Goal: Information Seeking & Learning: Learn about a topic

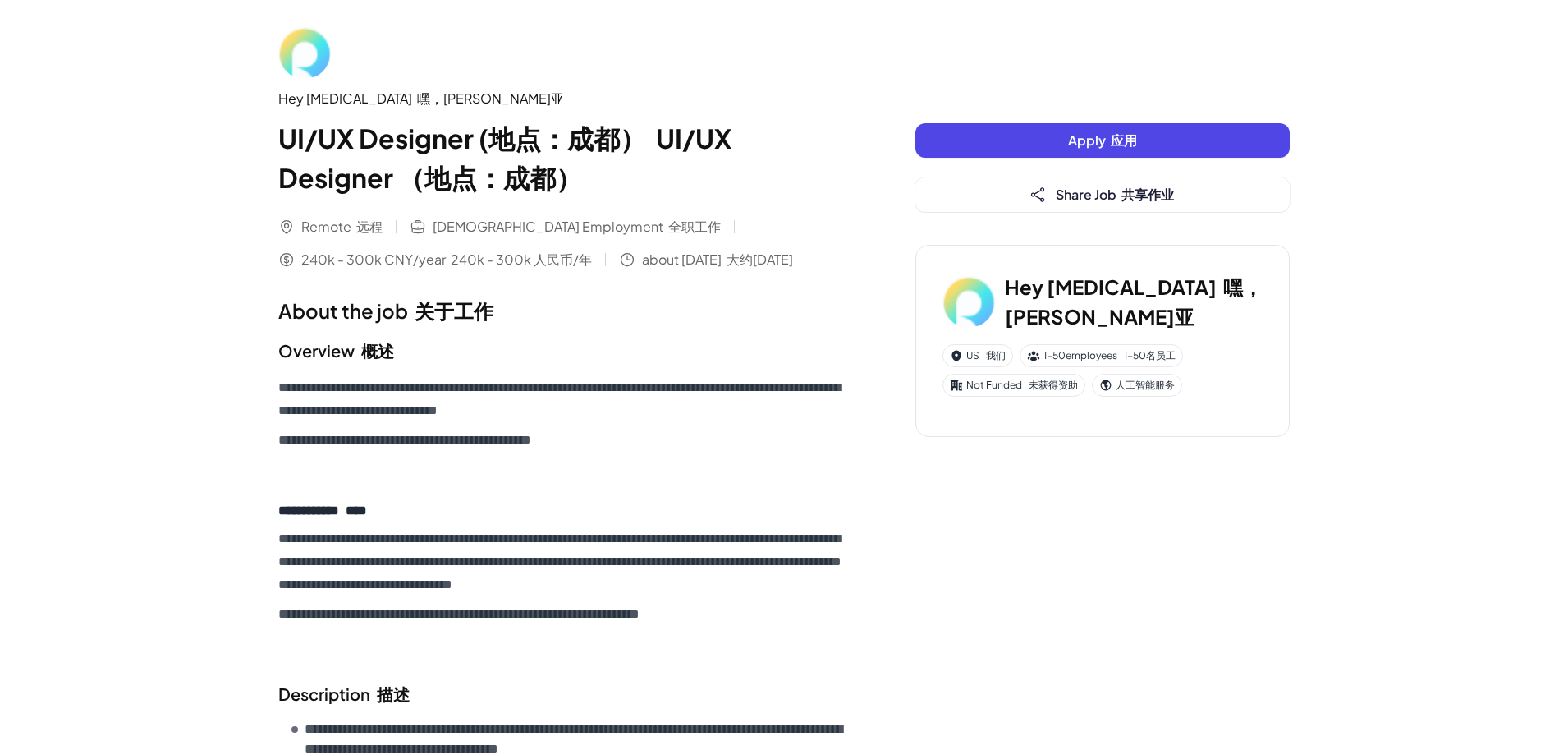
click at [323, 88] on div "Hey [MEDICAL_DATA] 嘿，雷维亚 UI/UX Designer (地点：成都） UI/UX Designer （地点：成都）" at bounding box center [563, 111] width 571 height 171
click at [320, 98] on div "Hey [MEDICAL_DATA] 嘿，[PERSON_NAME]亚" at bounding box center [563, 98] width 571 height 19
click at [1135, 315] on div "Hey [MEDICAL_DATA] 嘿，[PERSON_NAME]亚" at bounding box center [1102, 301] width 320 height 59
click at [1082, 305] on h3 "Hey [MEDICAL_DATA] 嘿，[PERSON_NAME]亚" at bounding box center [1134, 301] width 258 height 59
click at [1103, 352] on div "1-50 employees 1-50名员工" at bounding box center [1101, 356] width 163 height 23
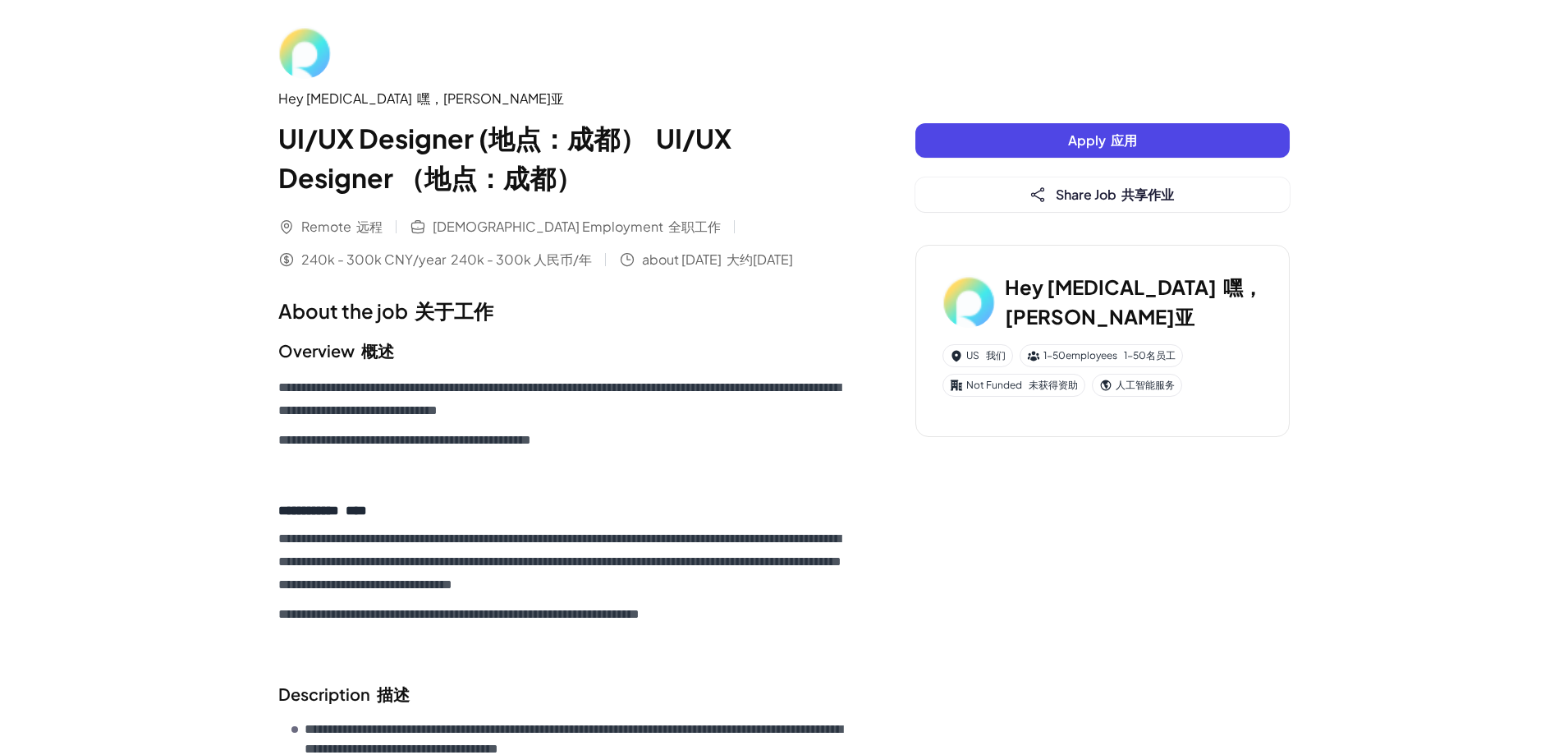
click at [1102, 381] on icon at bounding box center [1106, 385] width 13 height 13
click at [1113, 375] on div "人工智能服务" at bounding box center [1136, 385] width 90 height 23
click at [1059, 277] on div "Hey [MEDICAL_DATA] 嘿，[PERSON_NAME]亚" at bounding box center [1102, 301] width 320 height 59
drag, startPoint x: 1003, startPoint y: 298, endPoint x: 1080, endPoint y: 303, distance: 77.2
click at [1080, 302] on div "Hey [MEDICAL_DATA] 嘿，[PERSON_NAME]亚" at bounding box center [1102, 301] width 320 height 59
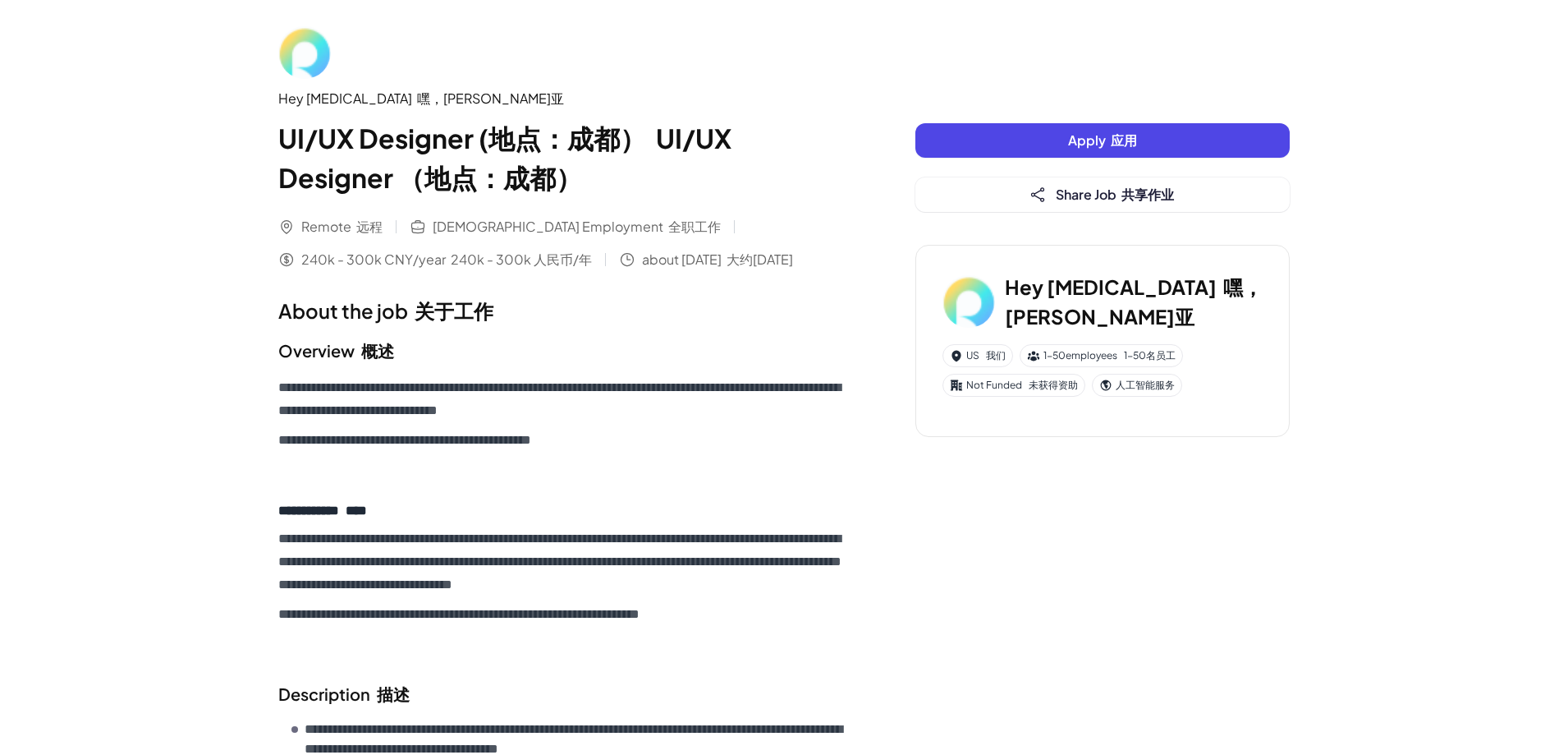
click at [1132, 261] on div "Hey [MEDICAL_DATA][PERSON_NAME]，[PERSON_NAME]亚 US 我们 1-50 employees 1-50名员工 Not…" at bounding box center [1102, 341] width 375 height 192
